Goal: Task Accomplishment & Management: Complete application form

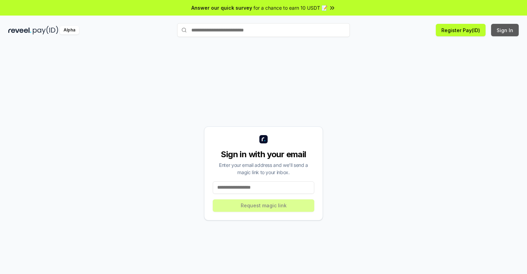
click at [505, 30] on button "Sign In" at bounding box center [505, 30] width 28 height 12
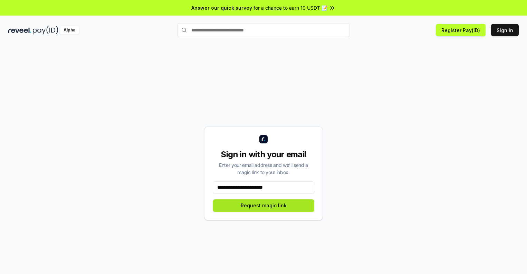
type input "**********"
click at [263, 205] on button "Request magic link" at bounding box center [264, 205] width 102 height 12
